Goal: Communication & Community: Answer question/provide support

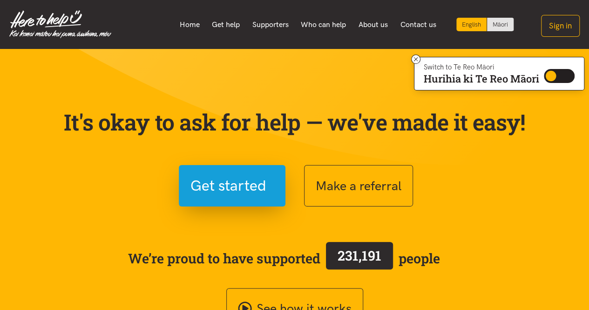
click at [231, 32] on link "Get help" at bounding box center [226, 25] width 41 height 20
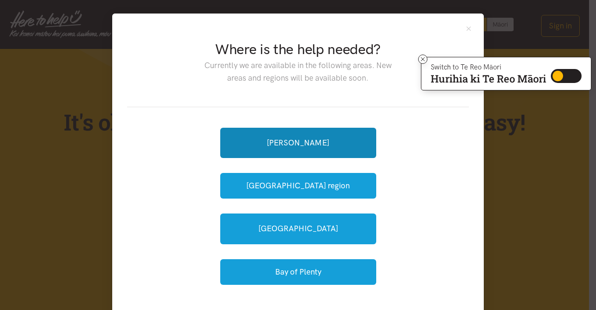
click at [307, 141] on link "[PERSON_NAME]" at bounding box center [298, 143] width 156 height 30
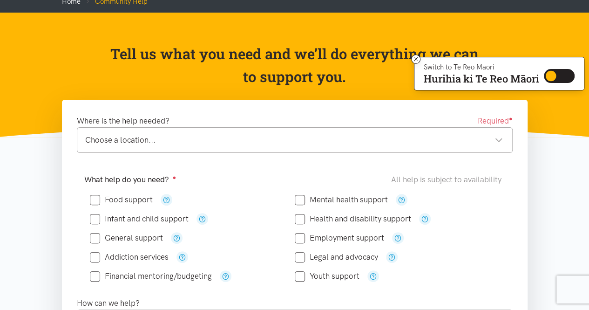
scroll to position [93, 0]
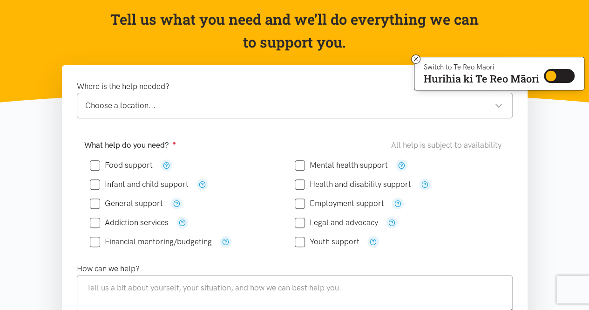
click at [158, 111] on div "Choose a location..." at bounding box center [294, 105] width 418 height 13
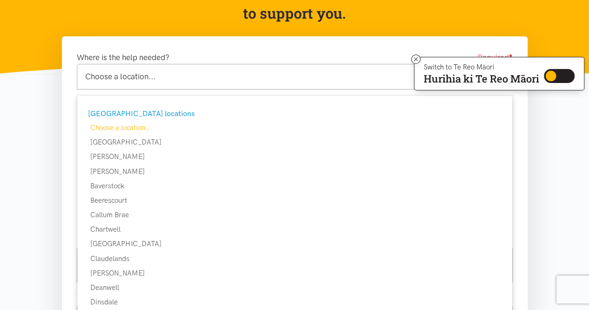
scroll to position [140, 0]
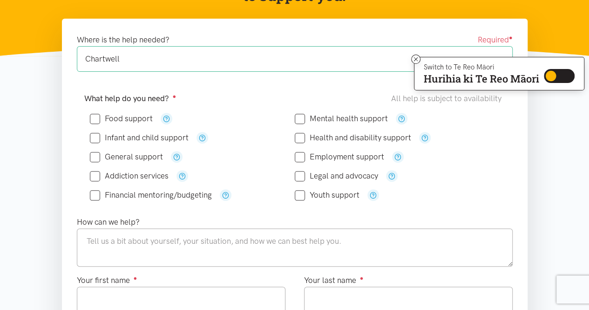
click at [136, 116] on input "Food support" at bounding box center [121, 119] width 63 height 8
checkbox input "true"
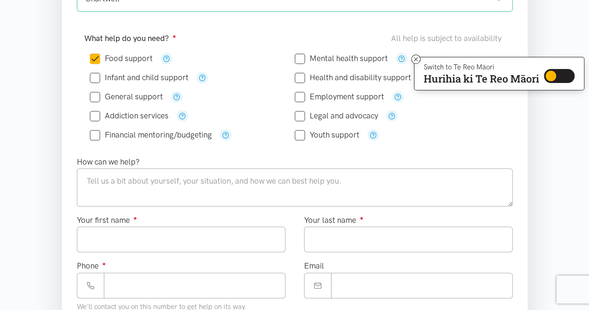
scroll to position [279, 0]
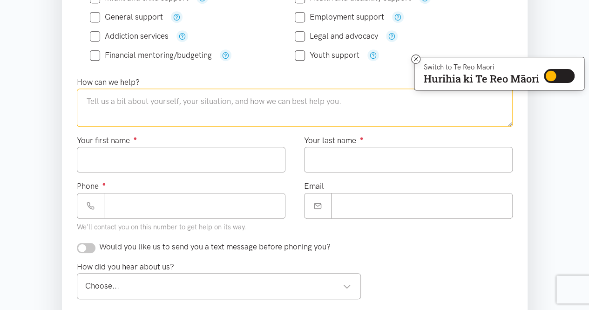
click at [134, 96] on textarea at bounding box center [295, 107] width 436 height 38
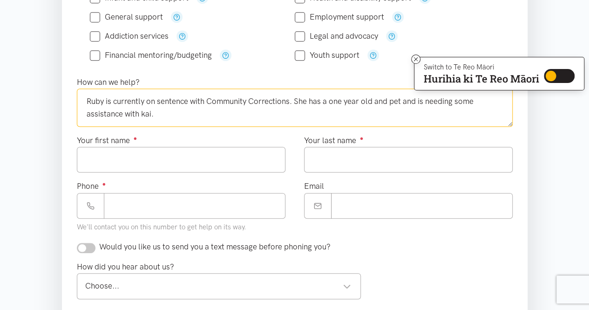
type textarea "Ruby is currently on sentence with Community Corrections. She has a one year ol…"
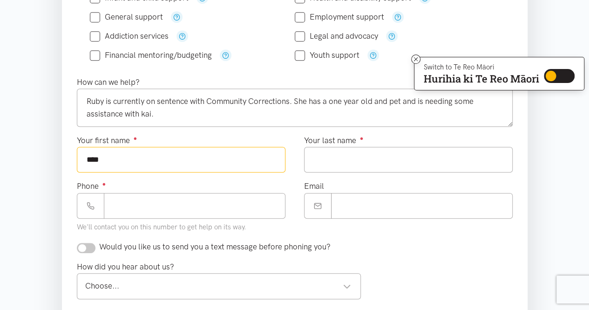
type input "****"
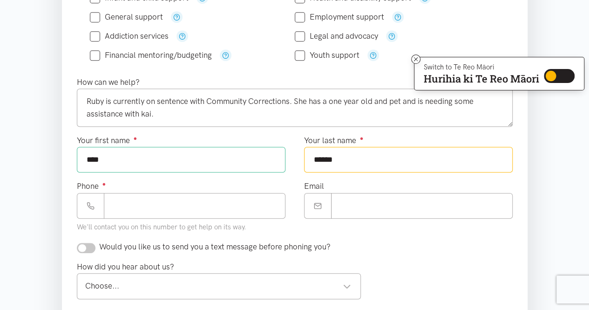
type input "******"
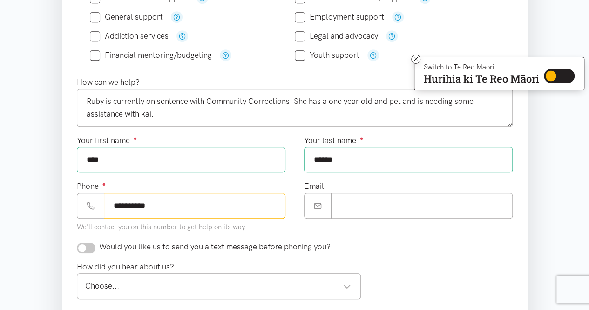
type input "**********"
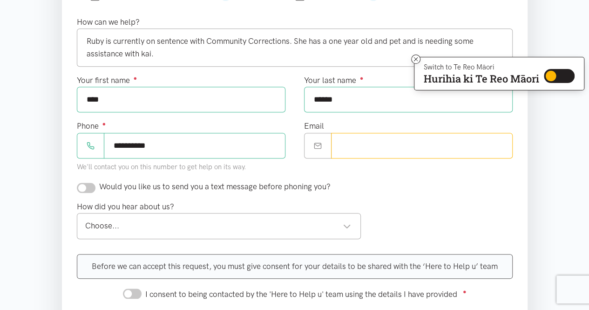
scroll to position [373, 0]
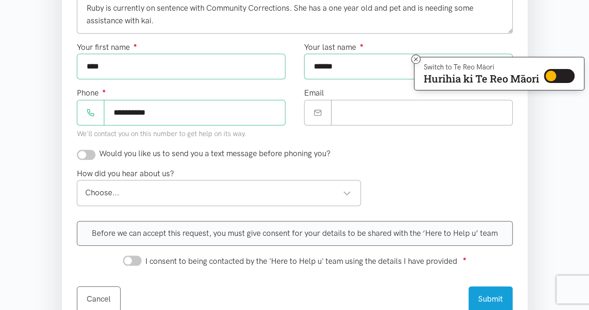
click at [96, 154] on div "Would you like us to send you a text message before phoning you?" at bounding box center [204, 153] width 254 height 13
click at [80, 149] on input "checkbox" at bounding box center [86, 154] width 19 height 10
checkbox input "true"
click at [183, 188] on div "Choose..." at bounding box center [218, 192] width 266 height 13
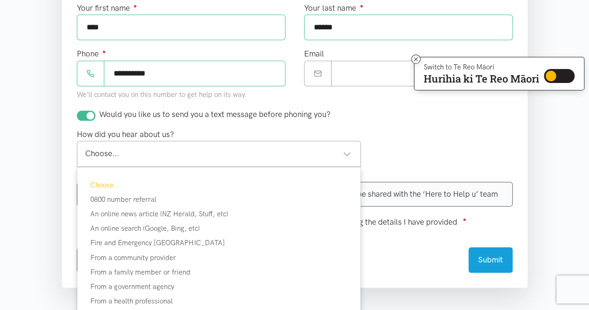
scroll to position [466, 0]
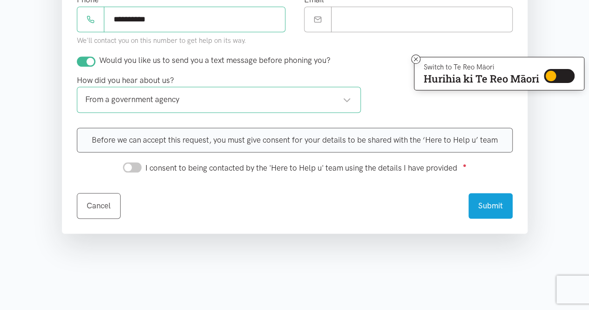
click at [133, 170] on div "I consent to being contacted by the 'Here to Help u' team using the details I h…" at bounding box center [295, 167] width 344 height 14
click at [132, 168] on input "I consent to being contacted by the 'Here to Help u' team using the details I h…" at bounding box center [132, 167] width 19 height 10
checkbox input "true"
click at [498, 198] on button "Submit" at bounding box center [490, 204] width 44 height 26
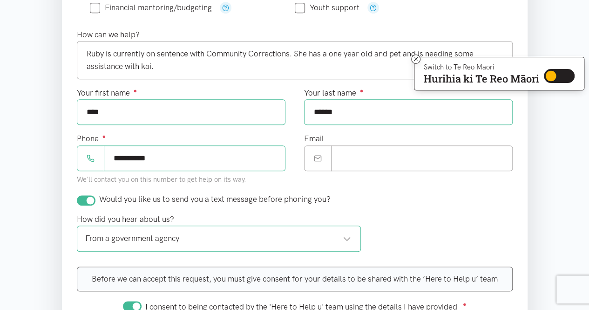
scroll to position [326, 0]
